Goal: Communication & Community: Answer question/provide support

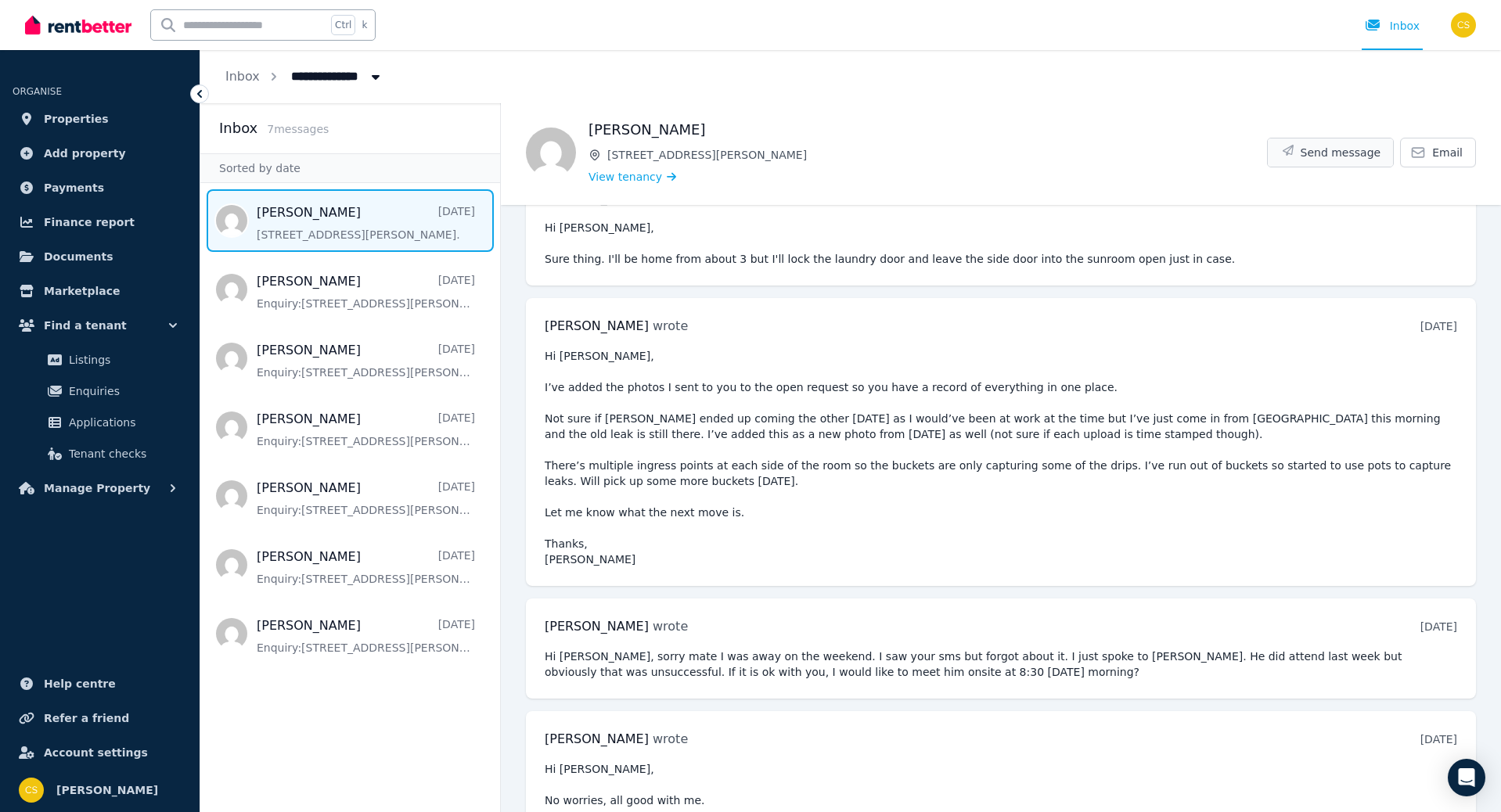
scroll to position [2610, 0]
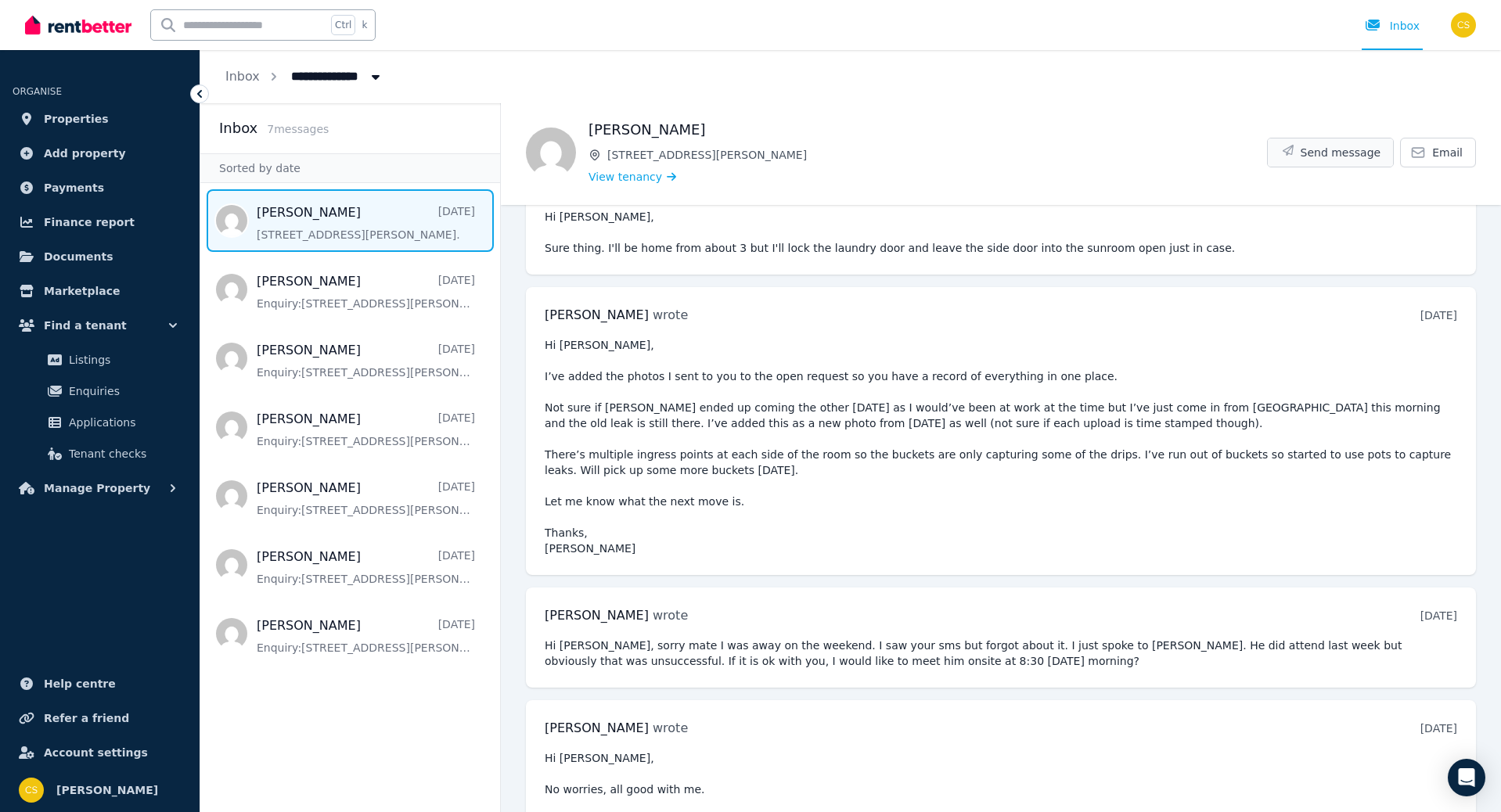
click at [1347, 150] on span "Send message" at bounding box center [1341, 152] width 80 height 16
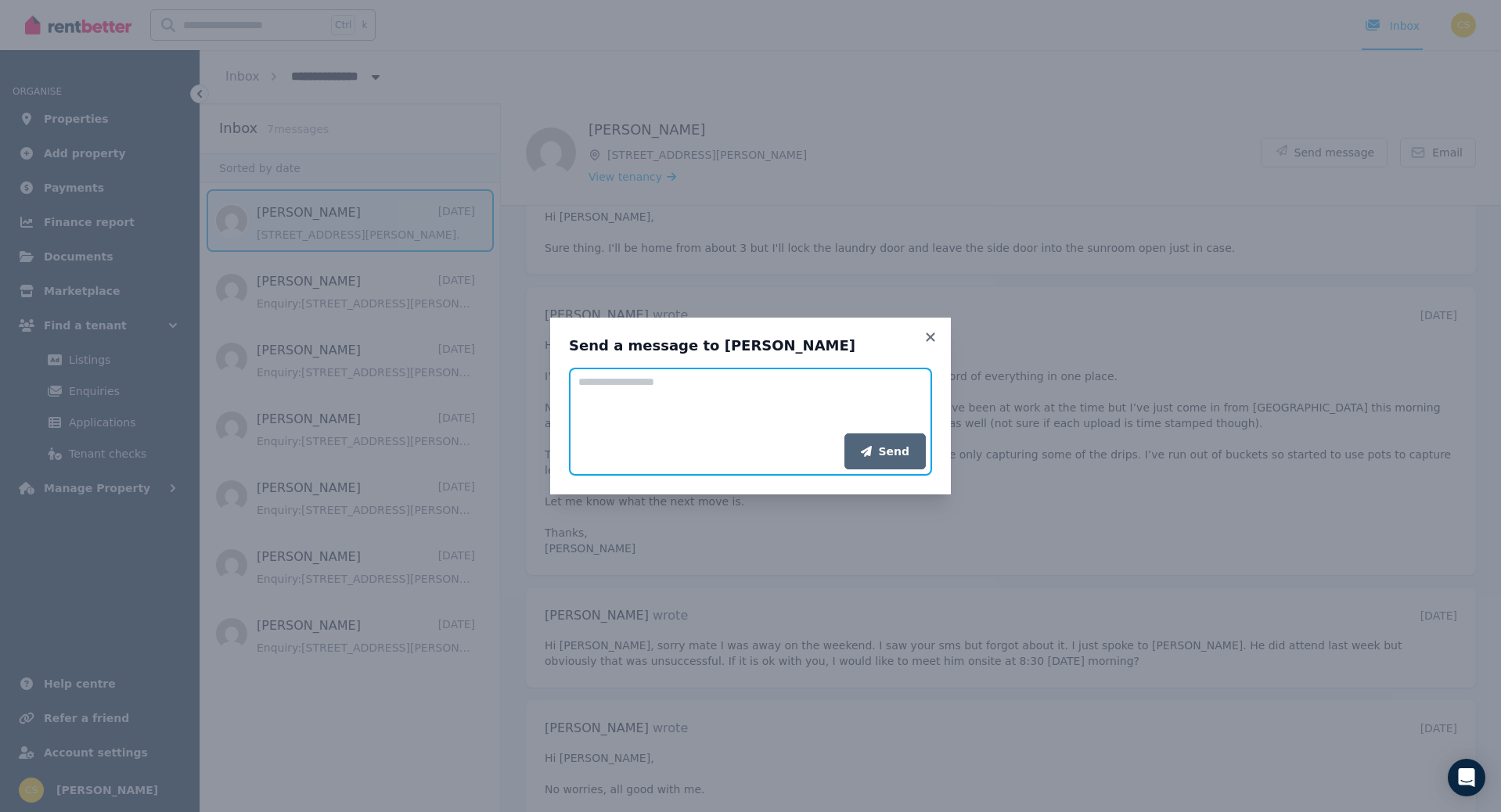
click at [637, 387] on textarea "Add your message" at bounding box center [750, 401] width 364 height 65
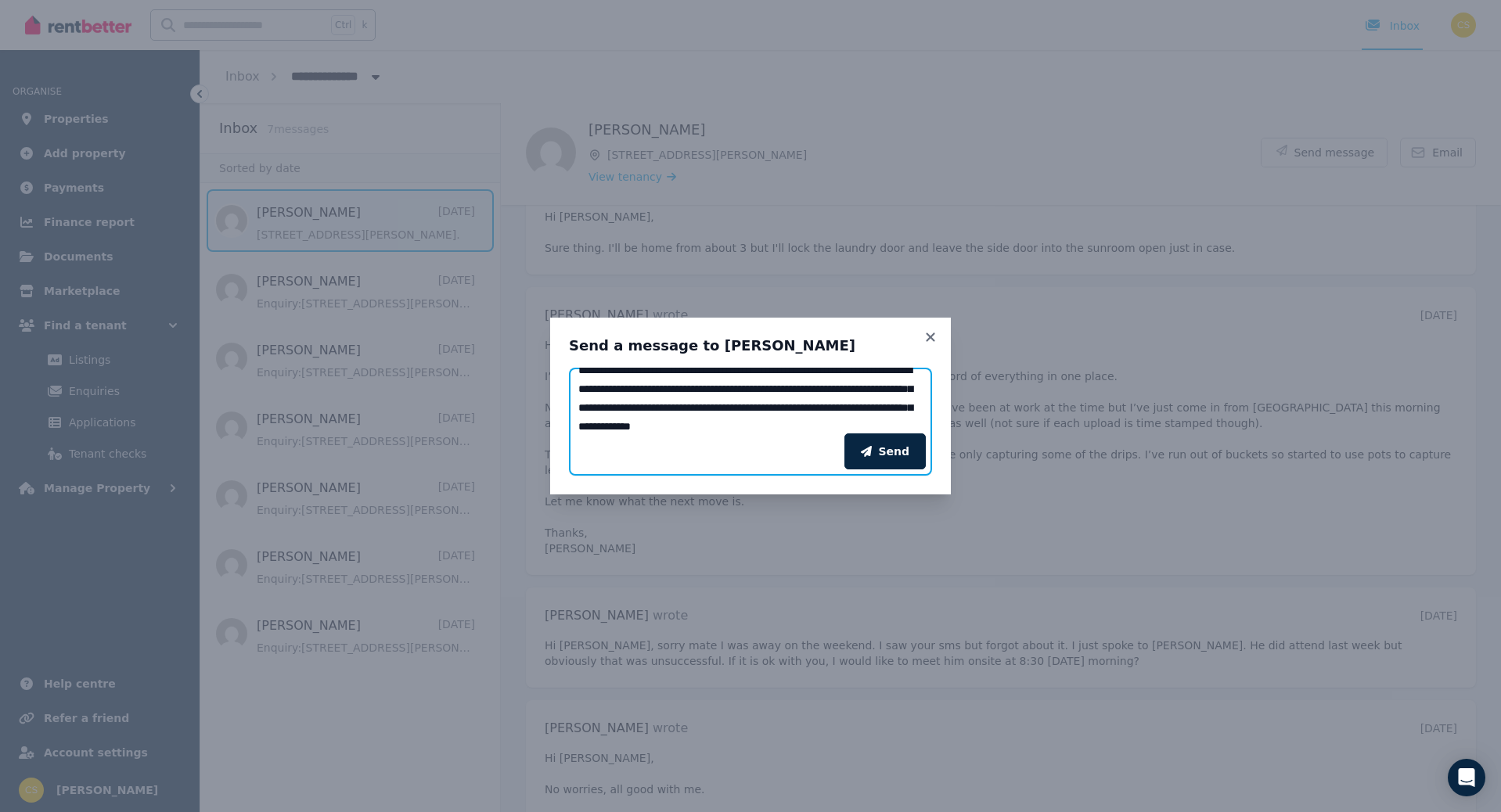
scroll to position [31, 0]
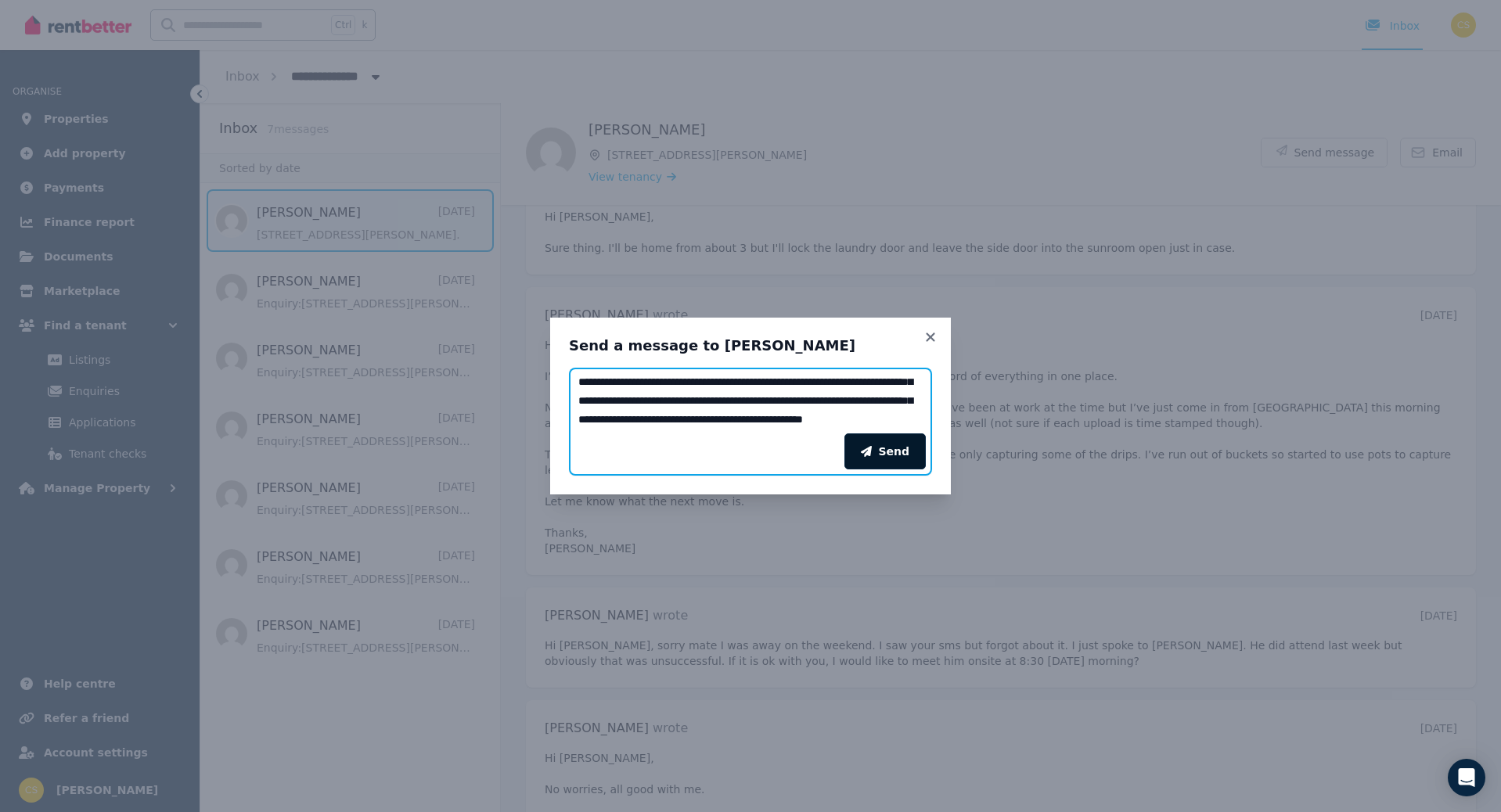
type textarea "**********"
click at [898, 445] on button "Send" at bounding box center [884, 451] width 81 height 36
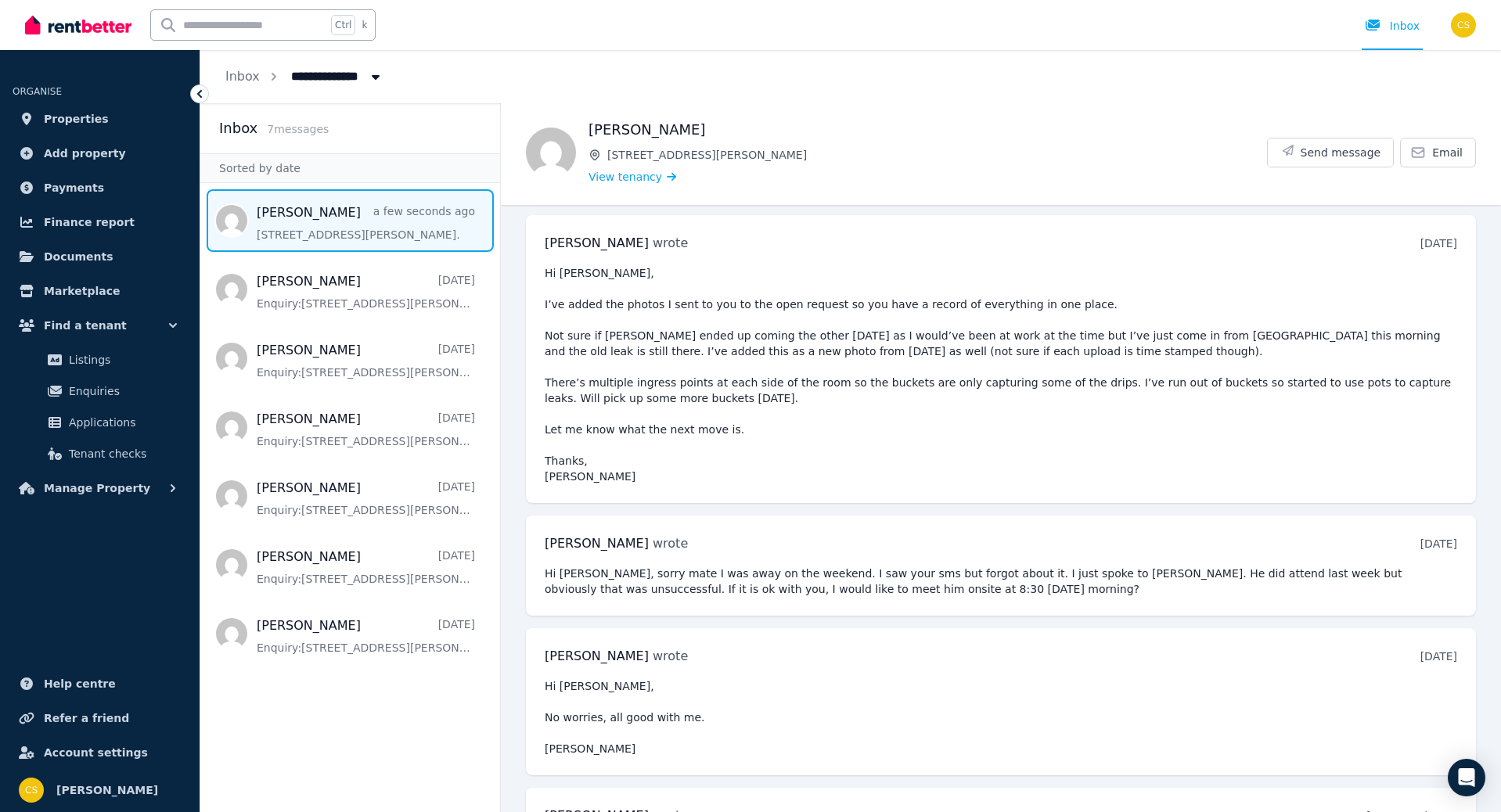
scroll to position [2723, 0]
